Goal: Task Accomplishment & Management: Manage account settings

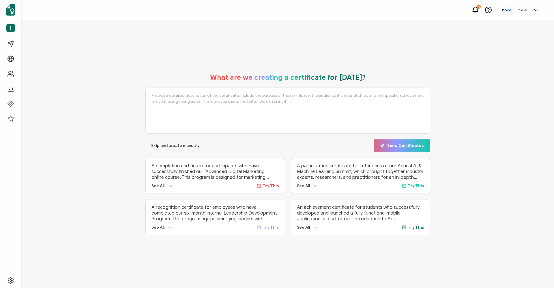
click at [535, 9] on icon at bounding box center [536, 10] width 6 height 6
click at [424, 54] on div "What are we creating a certificate for today? Skip and create manually Send Cer…" at bounding box center [288, 154] width 532 height 268
click at [520, 62] on rect at bounding box center [521, 63] width 3 height 3
click at [535, 10] on icon at bounding box center [535, 9] width 3 height 1
click at [500, 122] on link "Log Out" at bounding box center [502, 124] width 14 height 5
